Goal: Check status: Check status

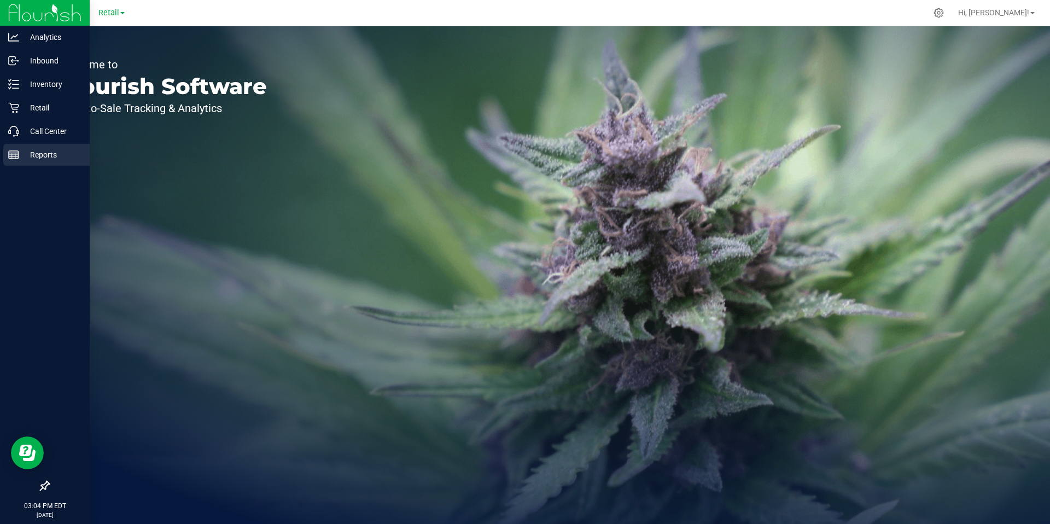
click at [18, 155] on line at bounding box center [14, 155] width 10 height 0
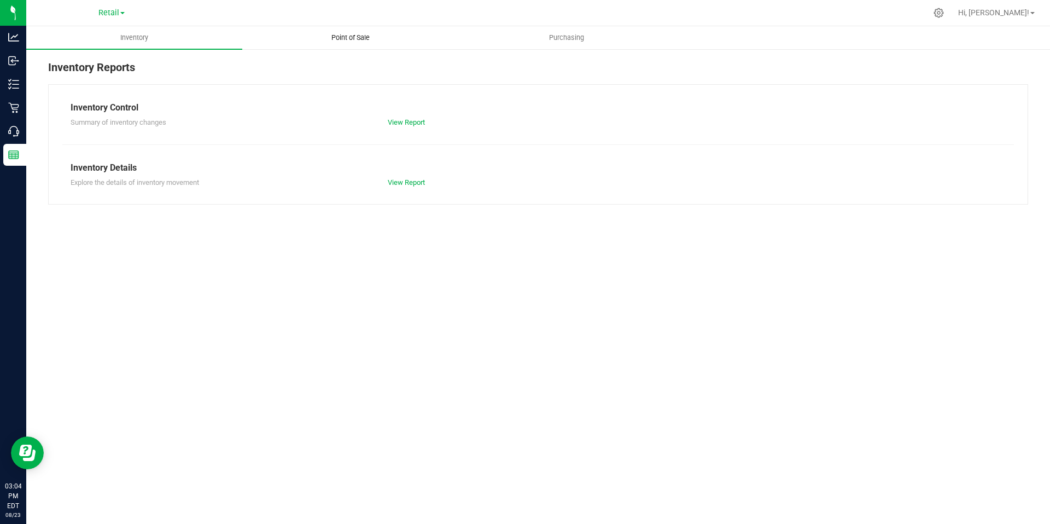
click at [349, 36] on span "Point of Sale" at bounding box center [351, 38] width 68 height 10
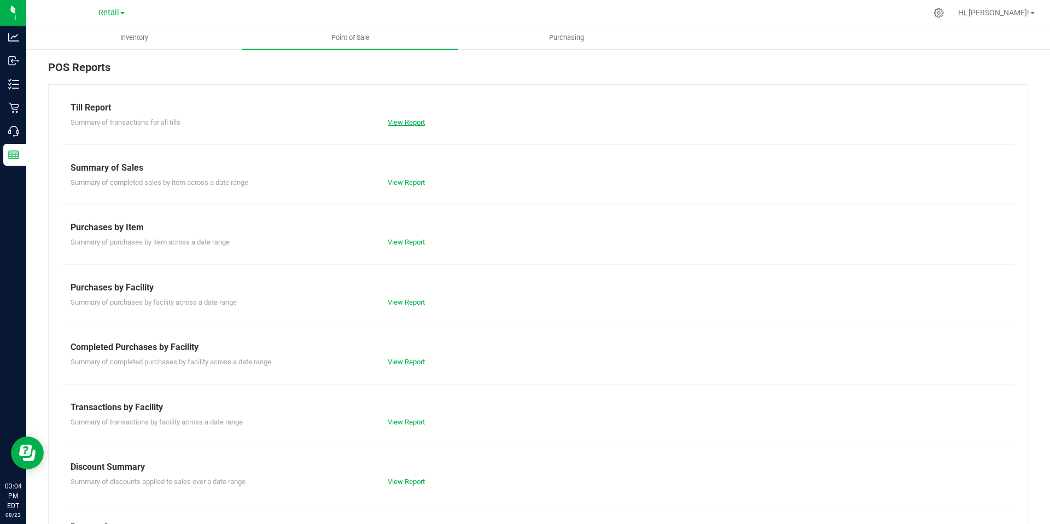
click at [409, 121] on link "View Report" at bounding box center [406, 122] width 37 height 8
